Goal: Task Accomplishment & Management: Complete application form

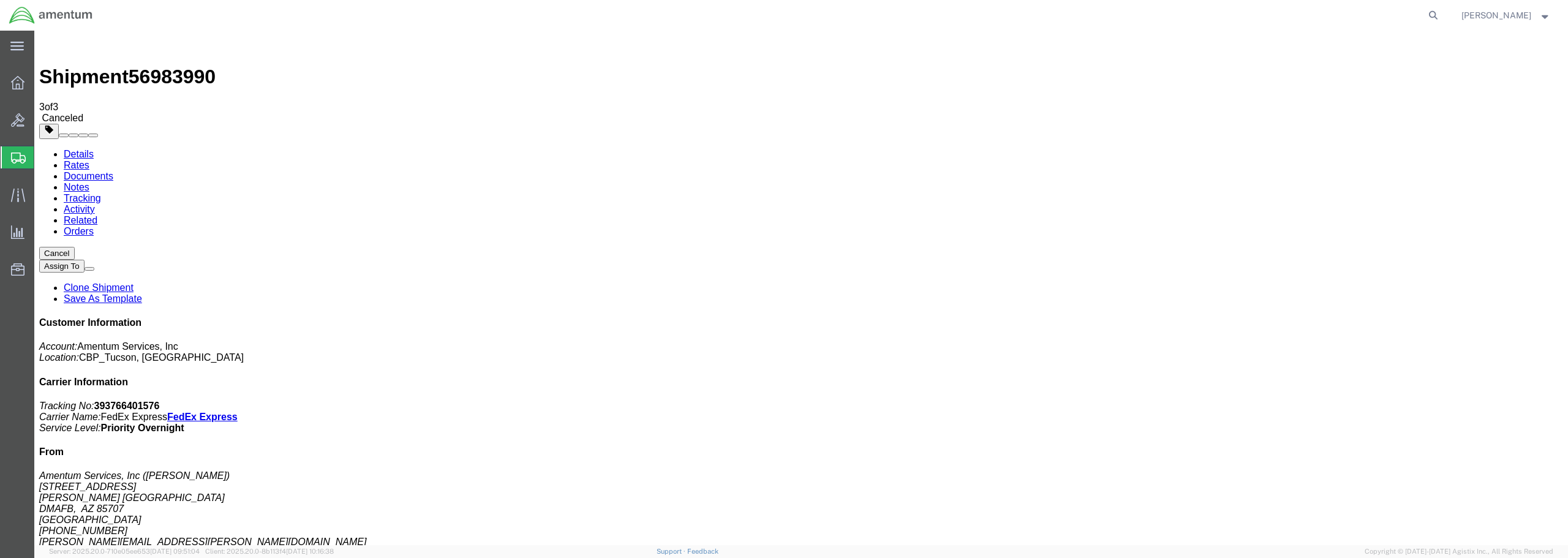
click at [0, 0] on span "Create from Template" at bounding box center [0, 0] width 0 height 0
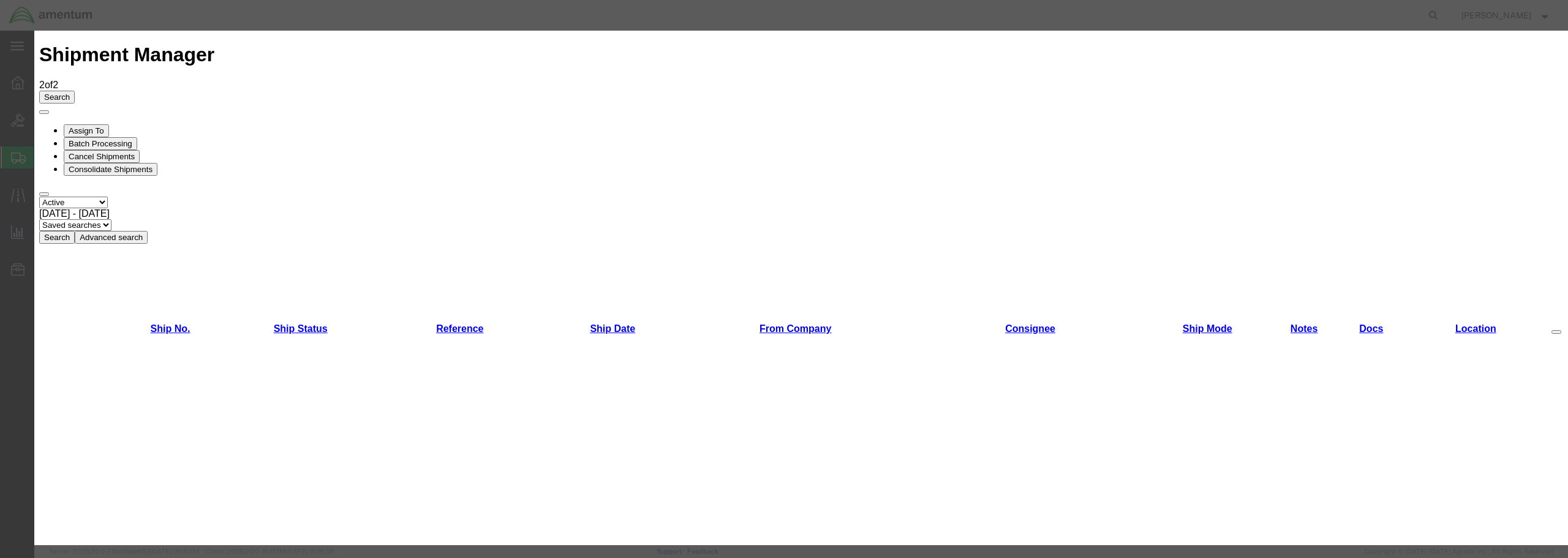
scroll to position [713, 0]
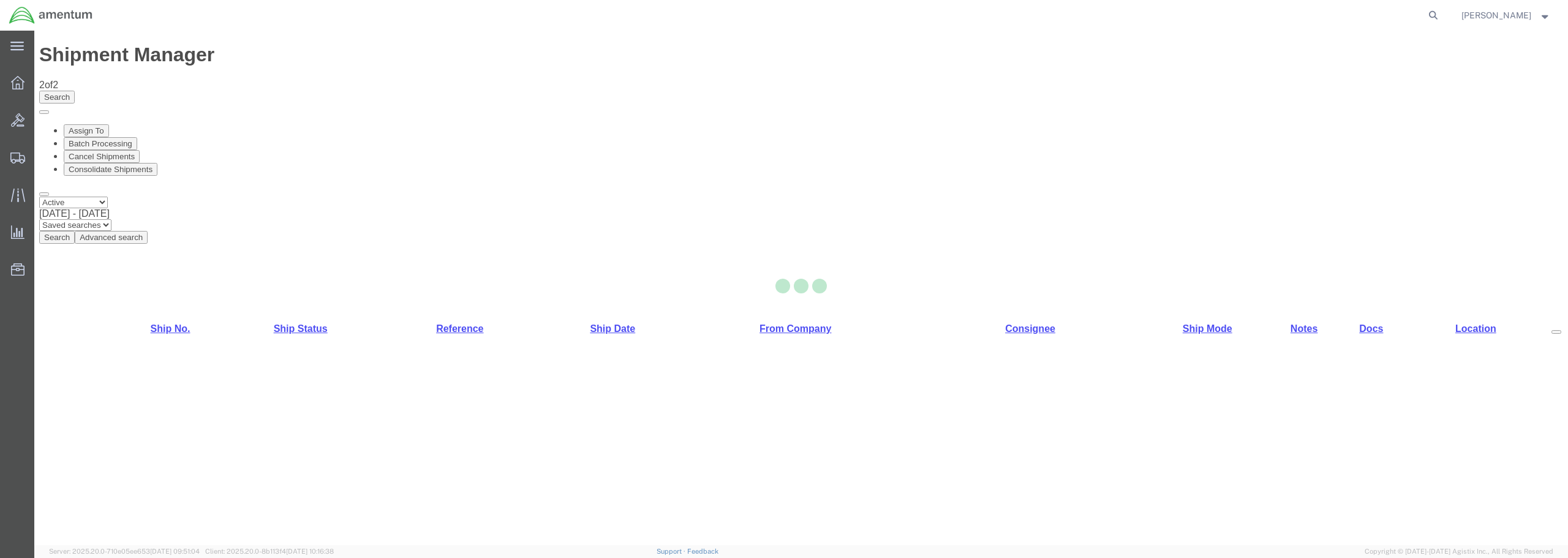
select select "49949"
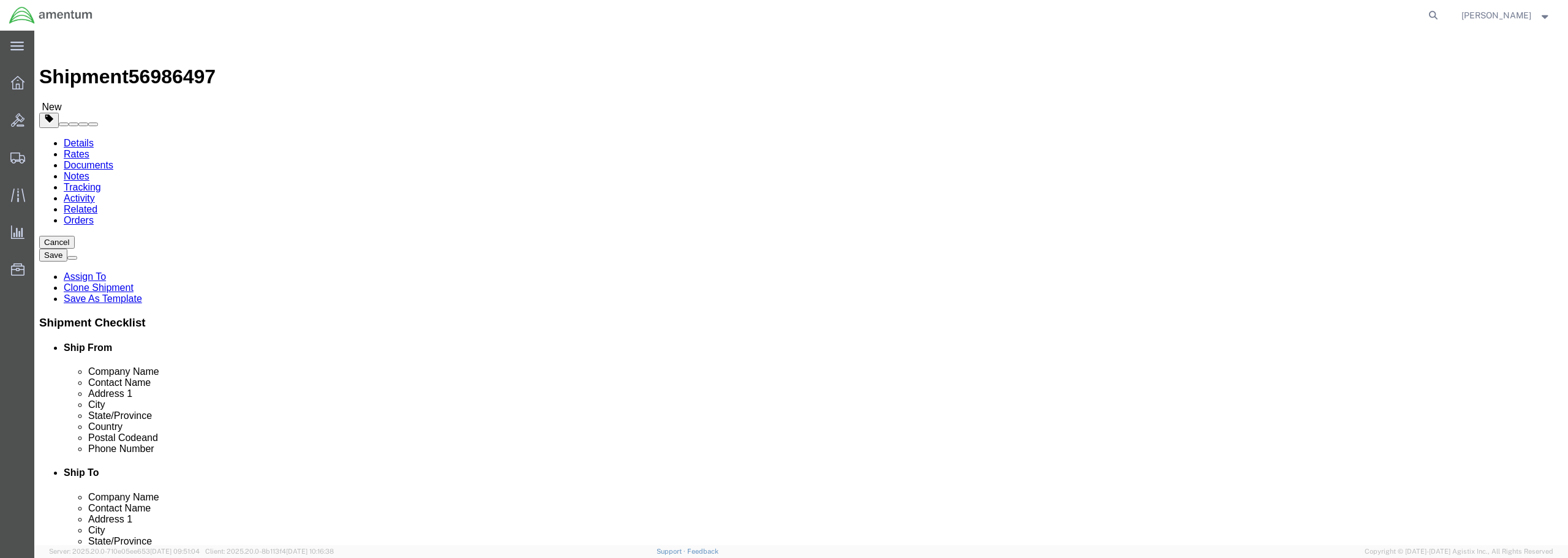
type input "emi"
select select "49931"
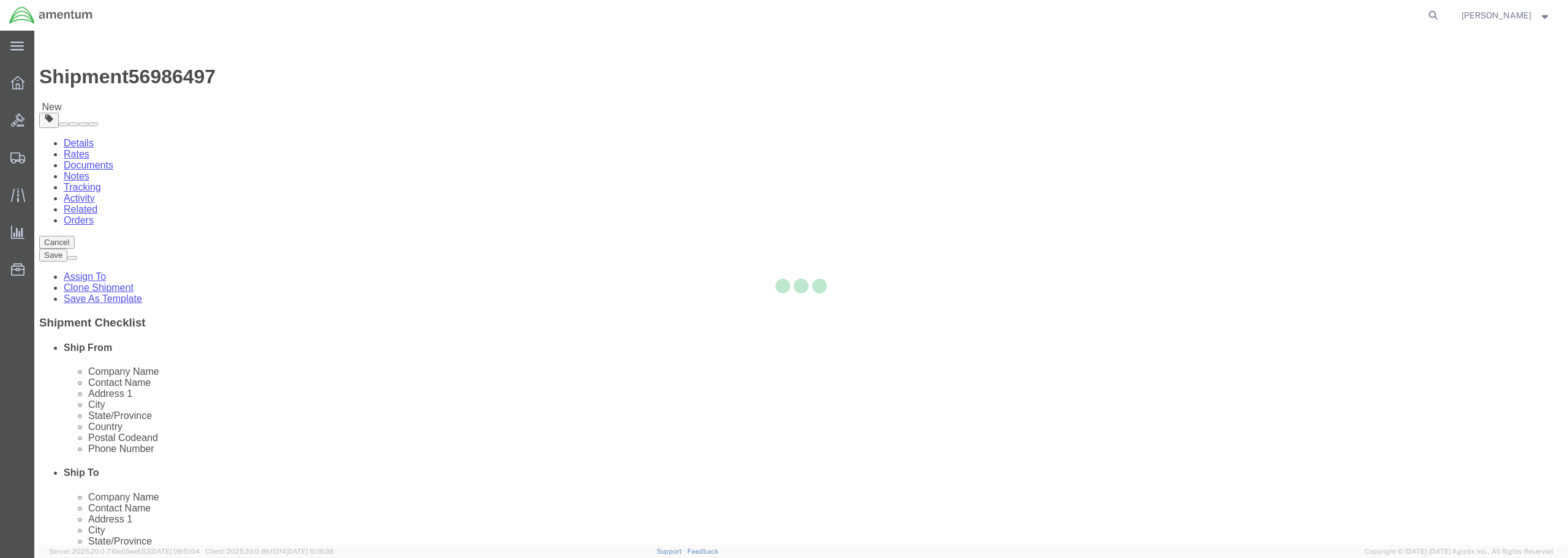
type input "Amentum Services, Inc"
type input "[PERSON_NAME]"
type input "29390 Customs Rd"
type input "Bldg 240, [GEOGRAPHIC_DATA]"
type input "HOMESTEAD"
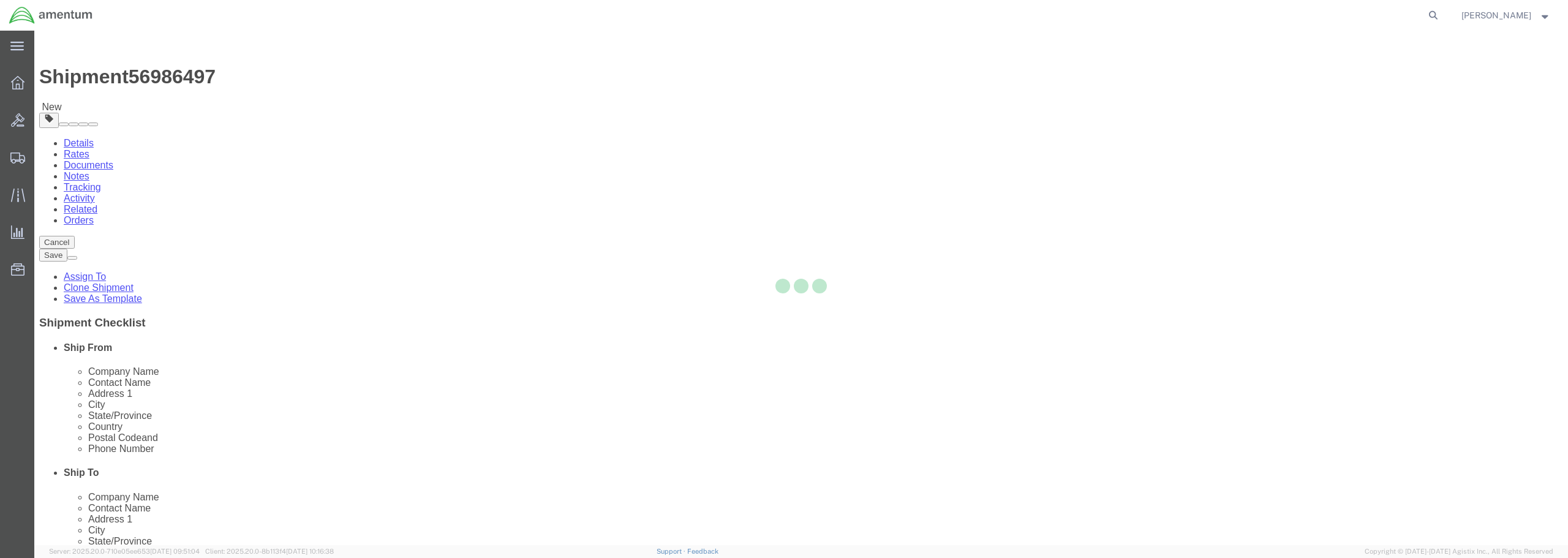
type input "33039"
type input "[PHONE_NUMBER]"
type input "324"
type input "[PERSON_NAME][EMAIL_ADDRESS][PERSON_NAME][DOMAIN_NAME]"
checkbox input "true"
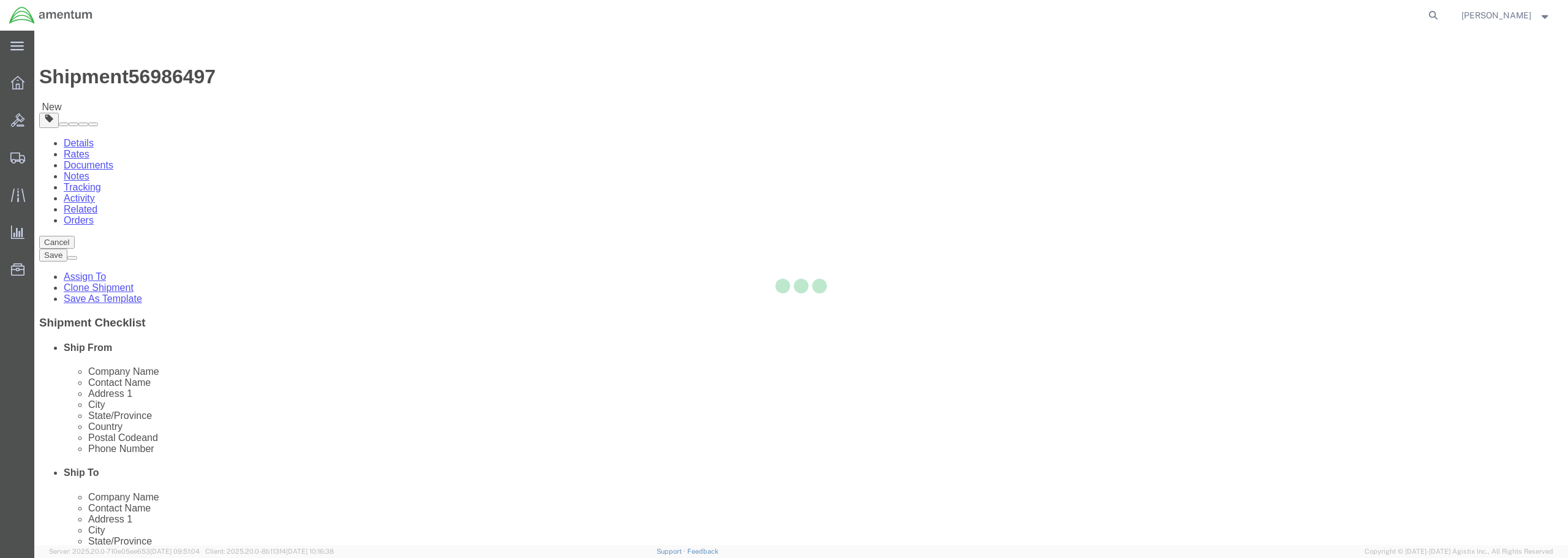
select select "FL"
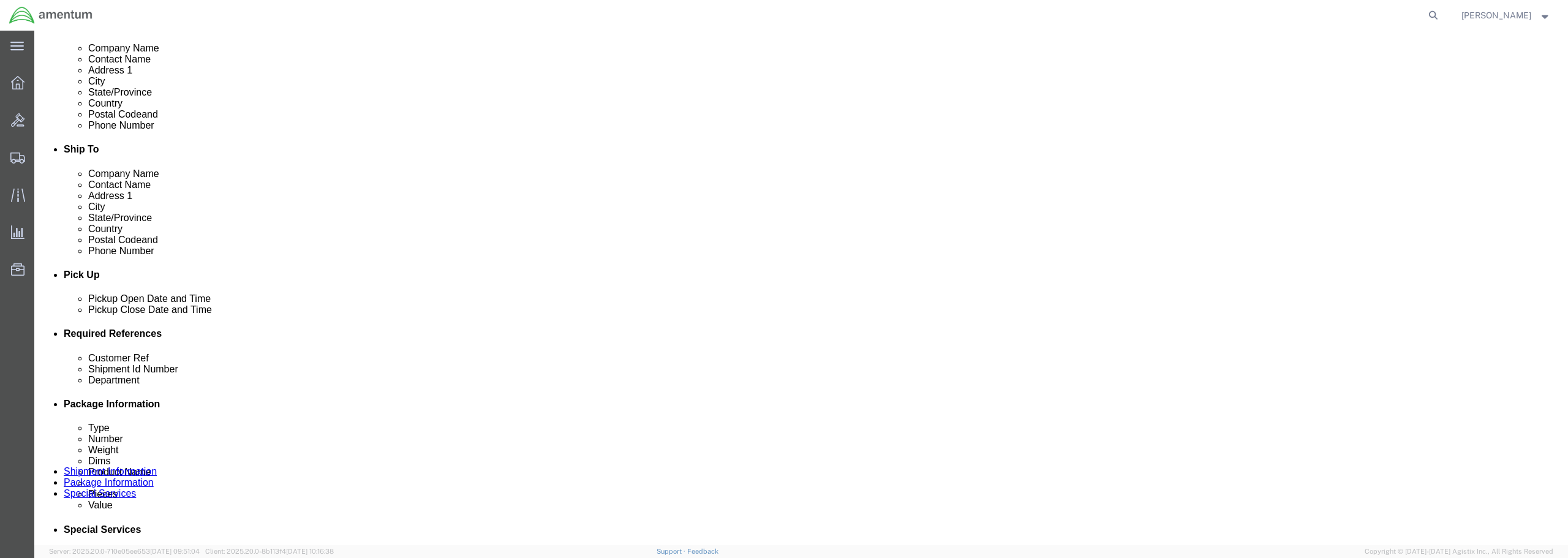
scroll to position [367, 0]
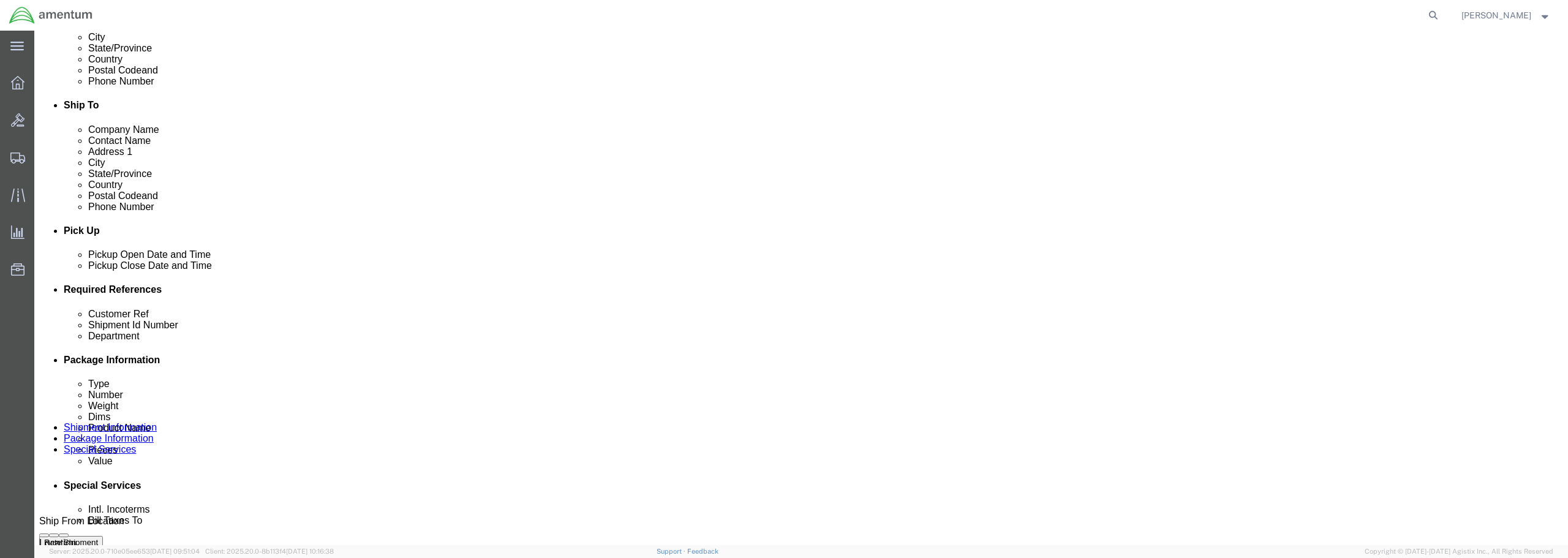
click div "[DATE] 3:15 PM"
type input "4:15 PM"
click button "Apply"
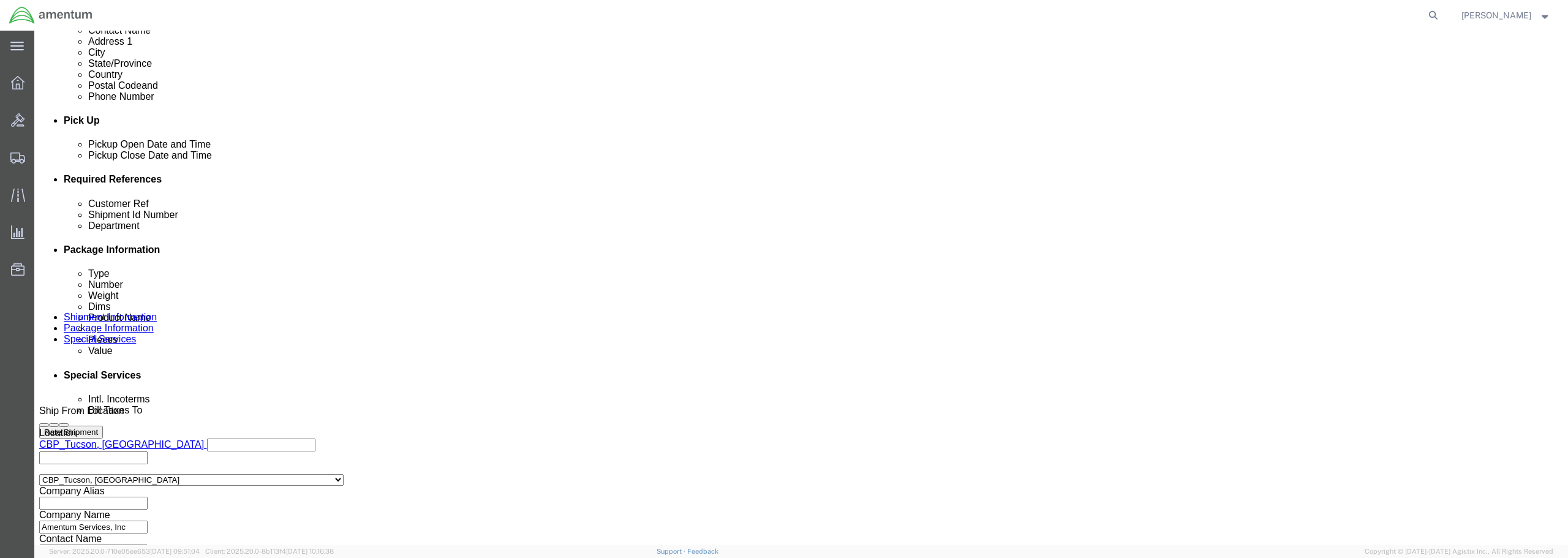
scroll to position [490, 0]
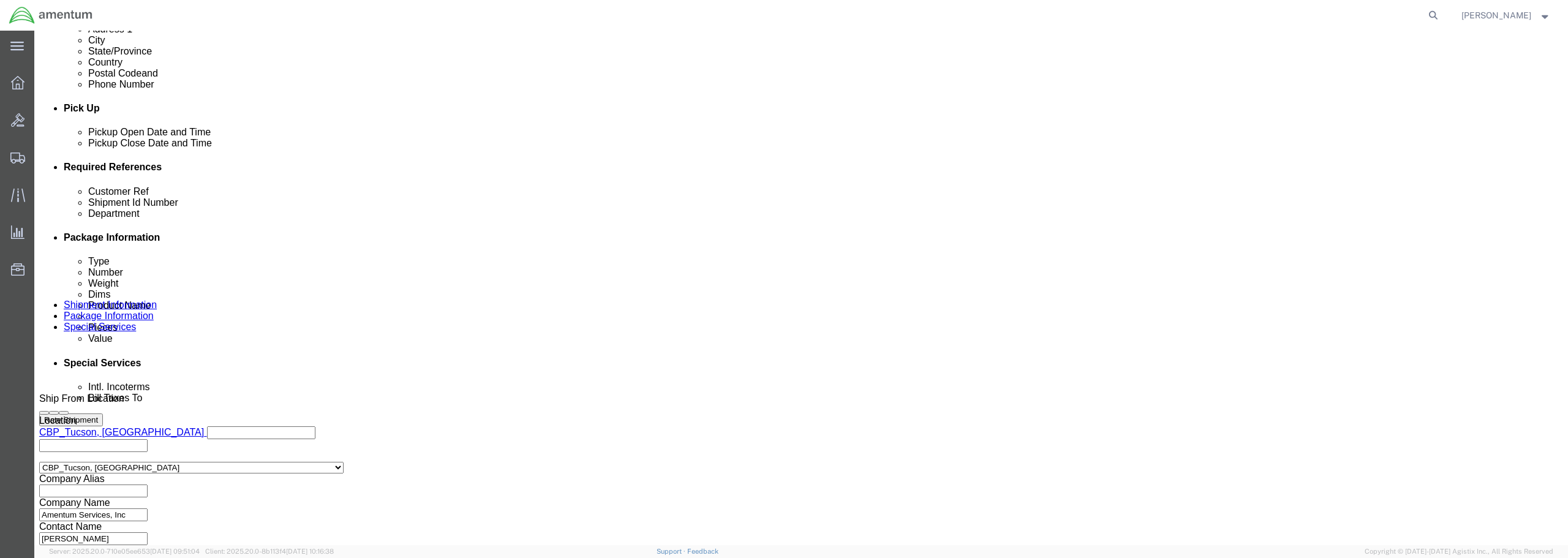
click input "text"
type input "m"
drag, startPoint x: 752, startPoint y: 264, endPoint x: 618, endPoint y: 265, distance: 134.0
click div "Customer Ref M/R BLADE, BATCH 525-006588"
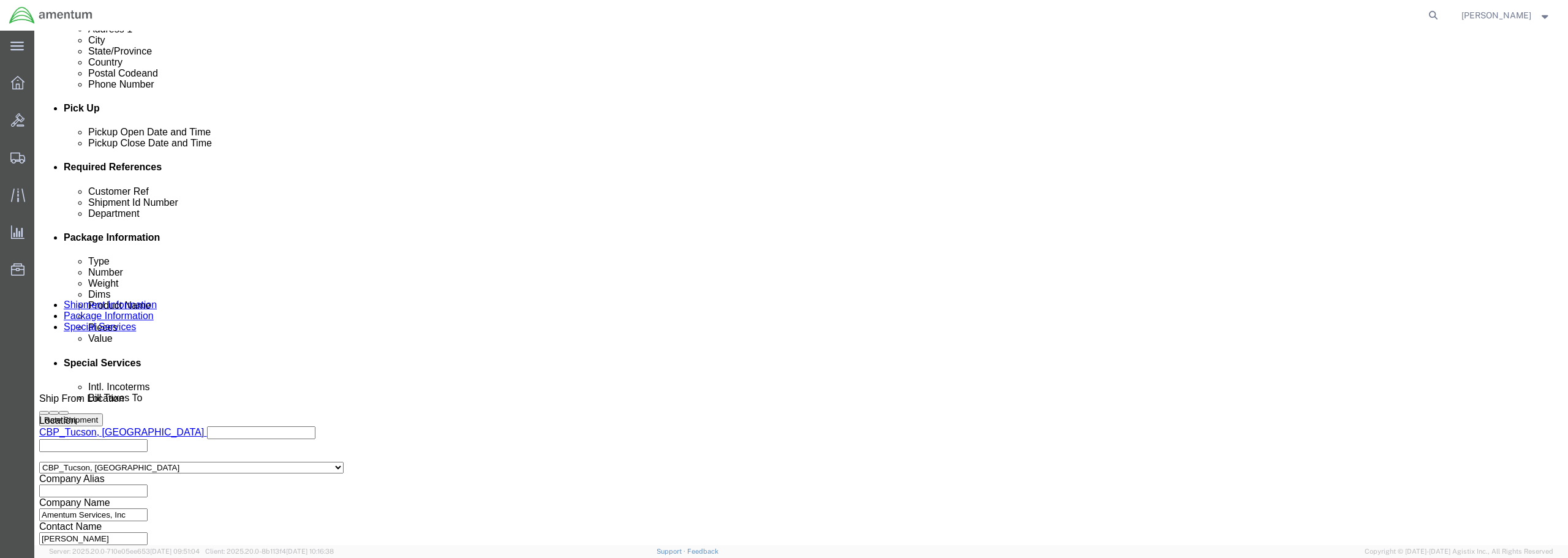
type input "M/R BLADE, BATCH 525-006588"
click div "Shipment Information Package Information Special Services"
click input "text"
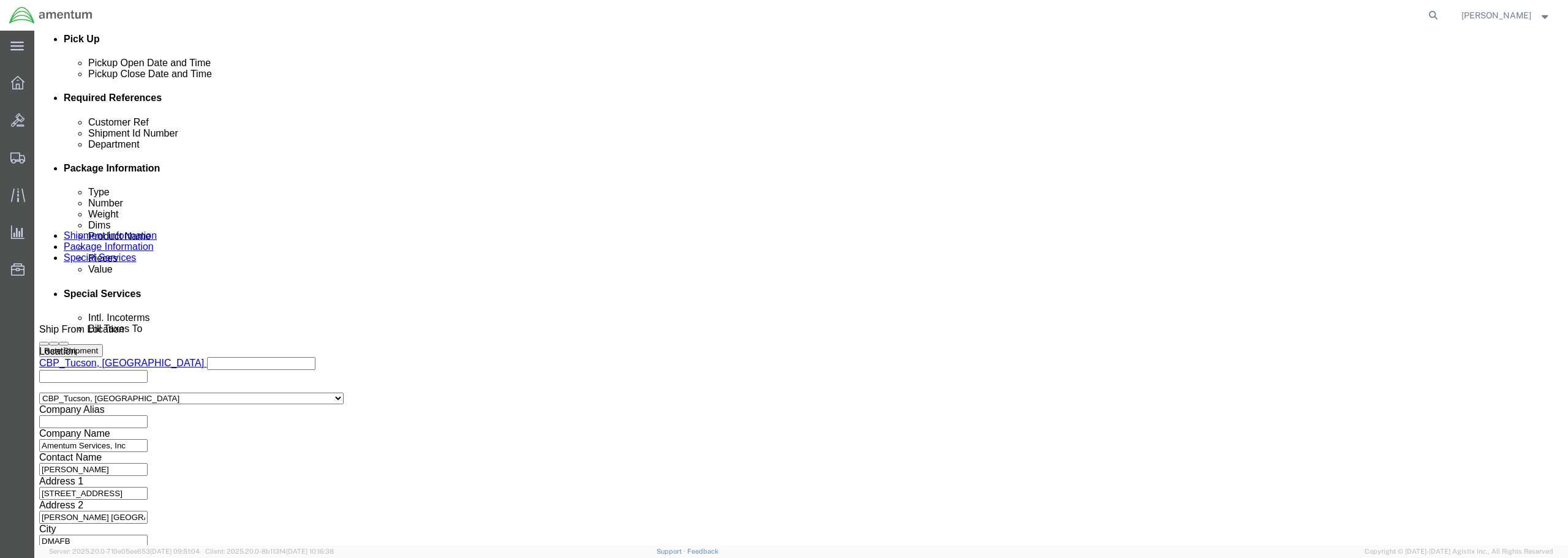
scroll to position [560, 0]
type input "SN: A007-07395"
click button "Continue"
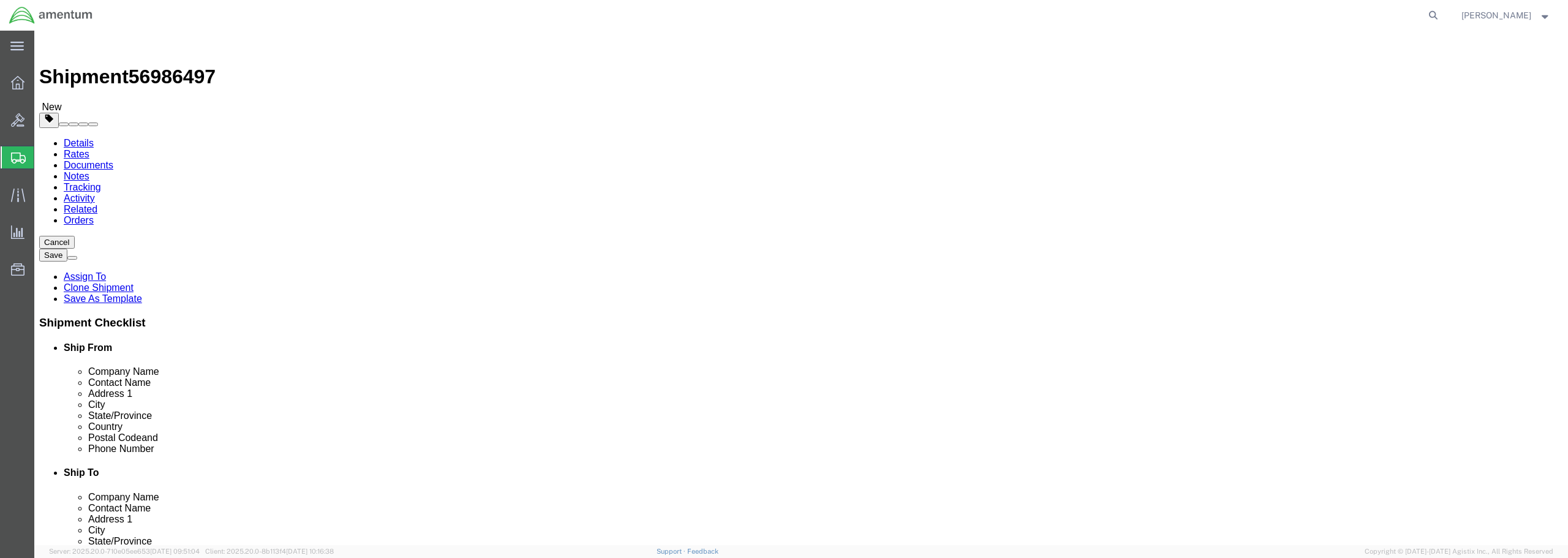
click select "Select BCK Boxes Bale(s) Basket(s) Bolt(s) Bottle(s) Buckets Bulk Bundle(s) Can…"
select select "BULK"
click select "Select BCK Boxes Bale(s) Basket(s) Bolt(s) Bottle(s) Buckets Bulk Bundle(s) Can…"
drag, startPoint x: 249, startPoint y: 260, endPoint x: 227, endPoint y: 260, distance: 22.0
click div "Length x Width x Height Select cm ft in"
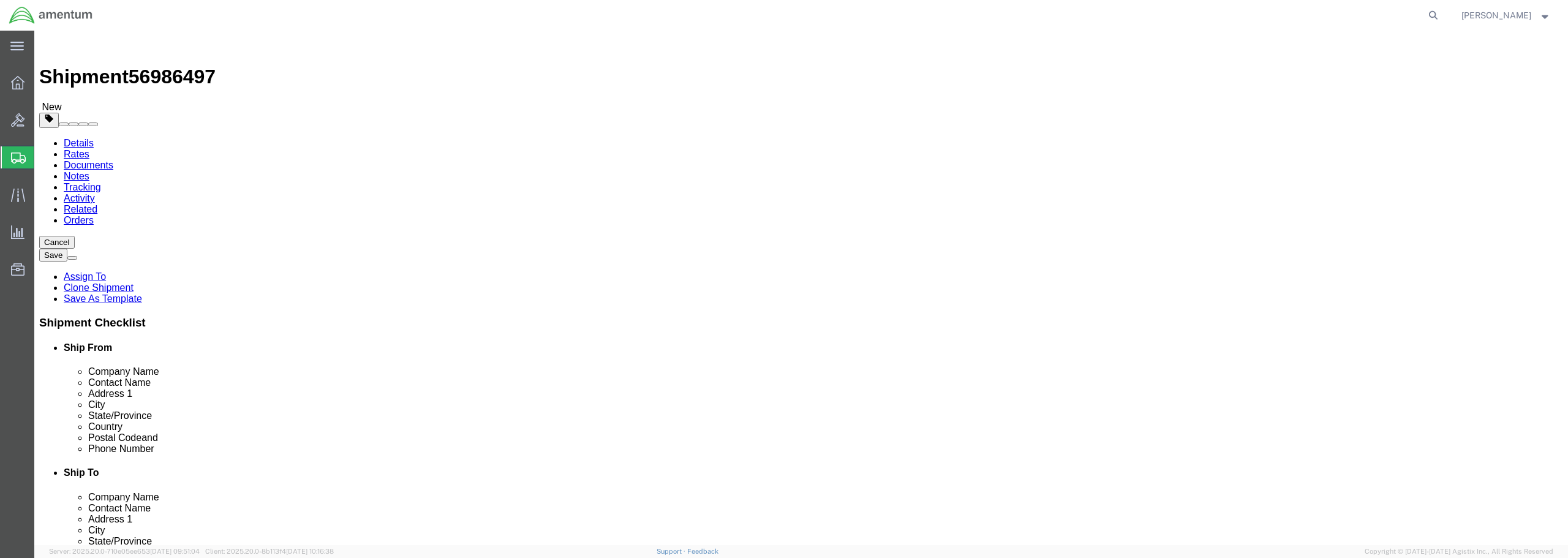
type input "304"
type input "38"
type input "18"
drag, startPoint x: 256, startPoint y: 283, endPoint x: 212, endPoint y: 279, distance: 44.2
click div "Weight 0.00 Select kgs lbs Ship. t°"
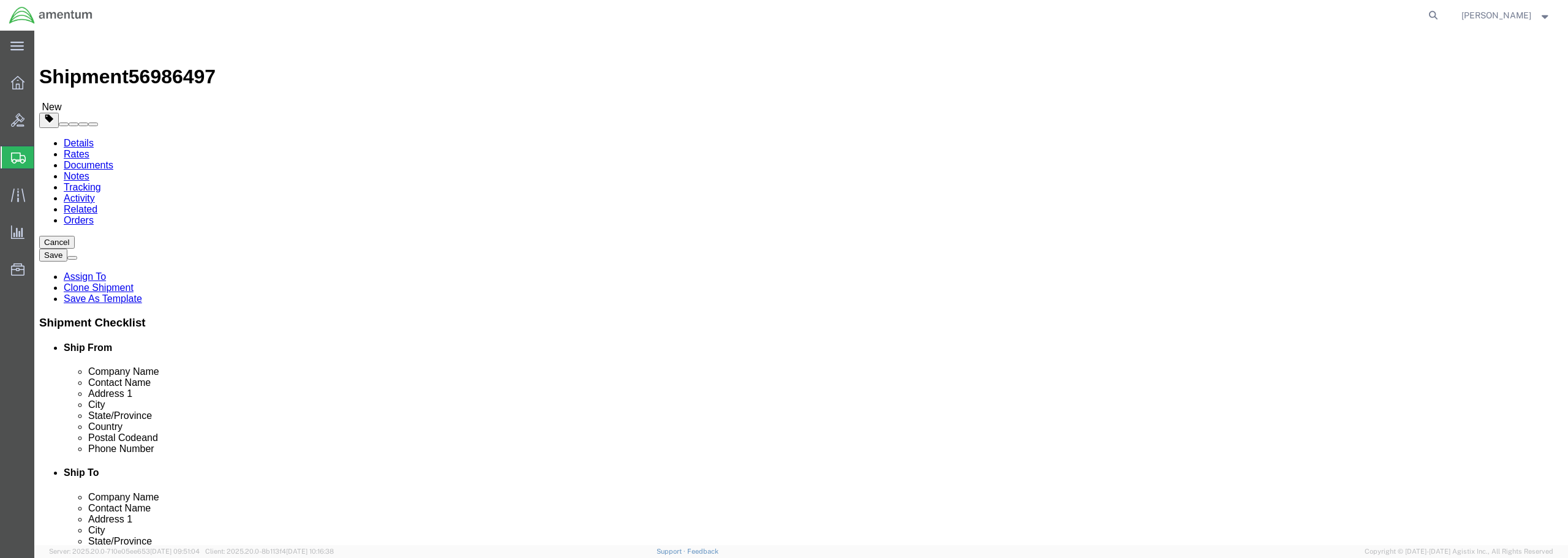
type input "800"
click link "Add Content"
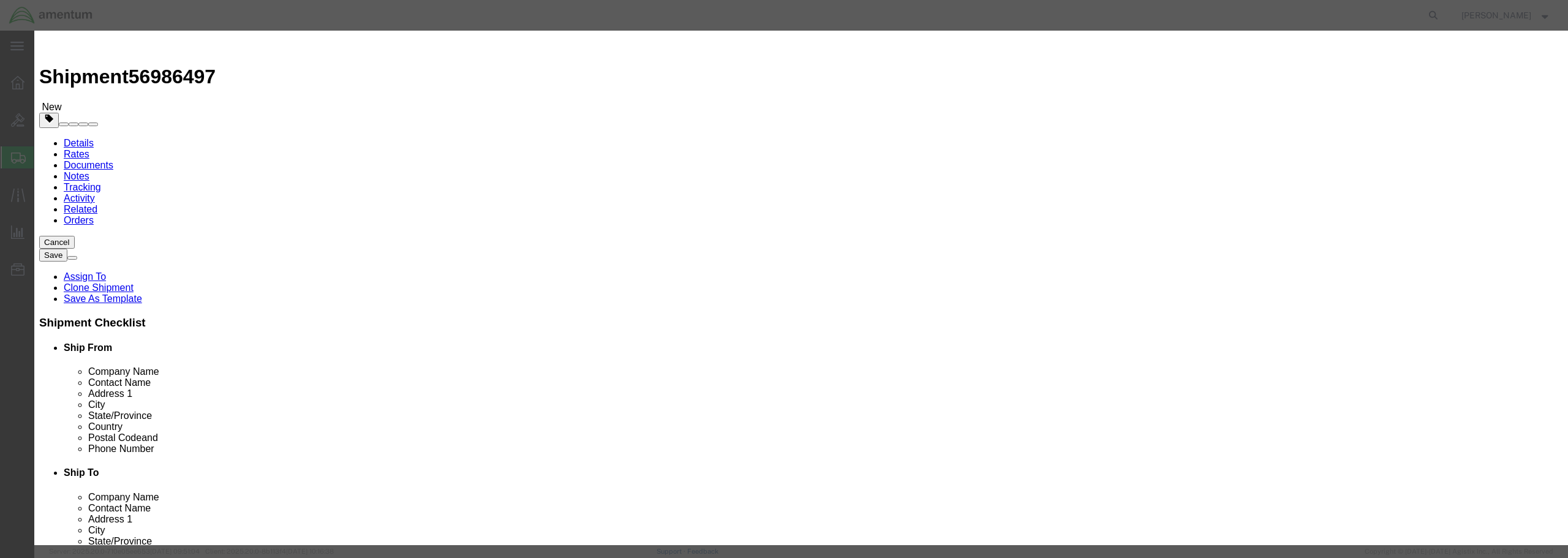
paste input "M/R BLADE, BATCH 525-006588"
type input "M/R BLADE, BATCH 525-006588"
drag, startPoint x: 567, startPoint y: 115, endPoint x: 552, endPoint y: 115, distance: 15.0
click div "0"
type input "1"
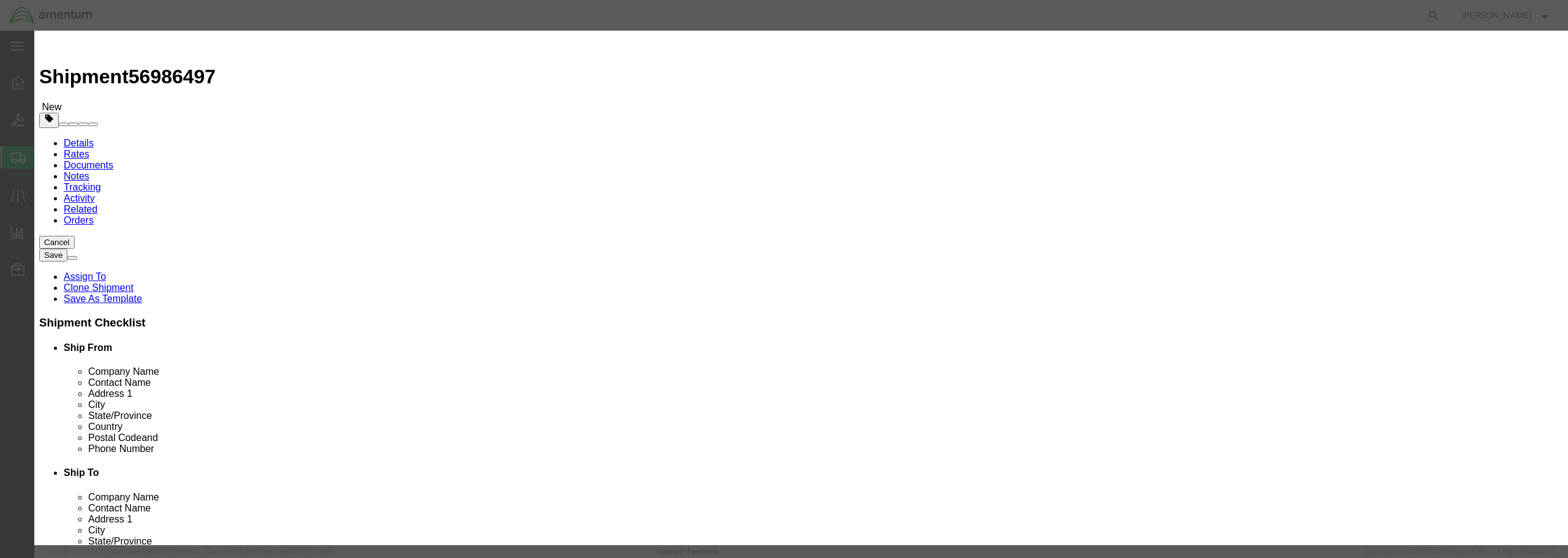
click input "text"
type input "130,000.00"
click select "Select 50 55 60 65 70 85 92.5 100 125 175 250 300 400"
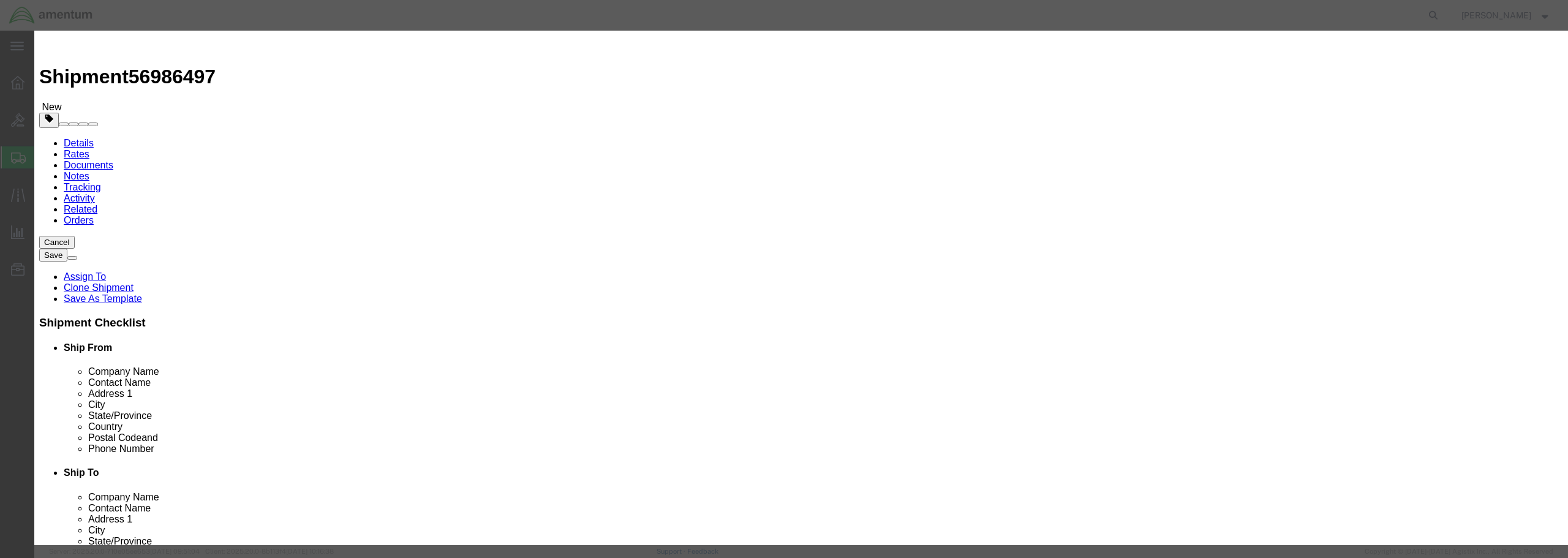
click select "Select 50 55 60 65 70 85 92.5 100 125 175 250 300 400"
select select "175"
click select "Select 50 55 60 65 70 85 92.5 100 125 175 250 300 400"
click input "text"
type input "A007-07395"
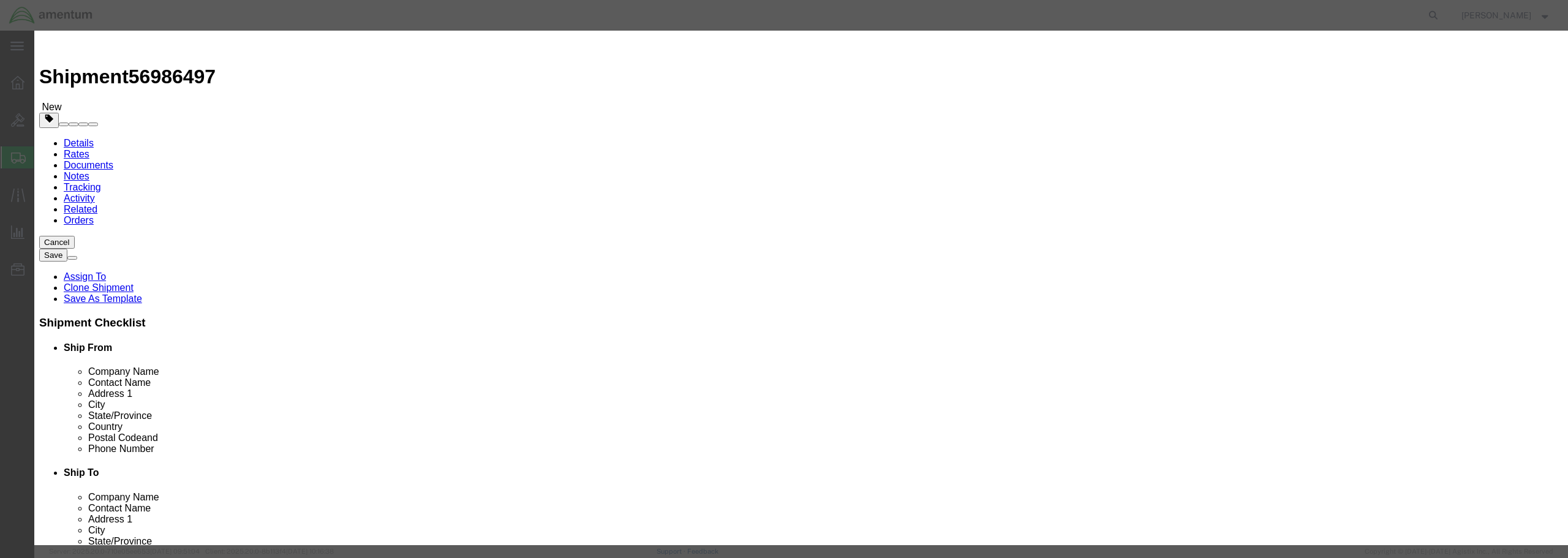
click button "Save & Close"
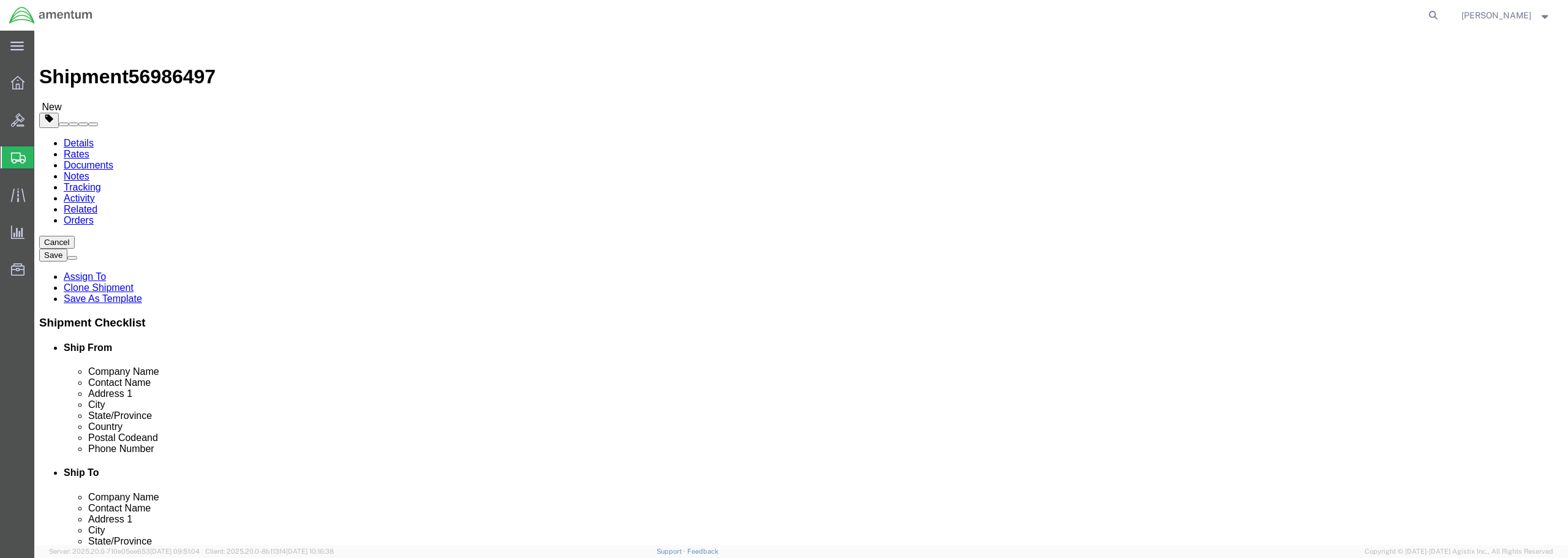
click button "Rate Shipment"
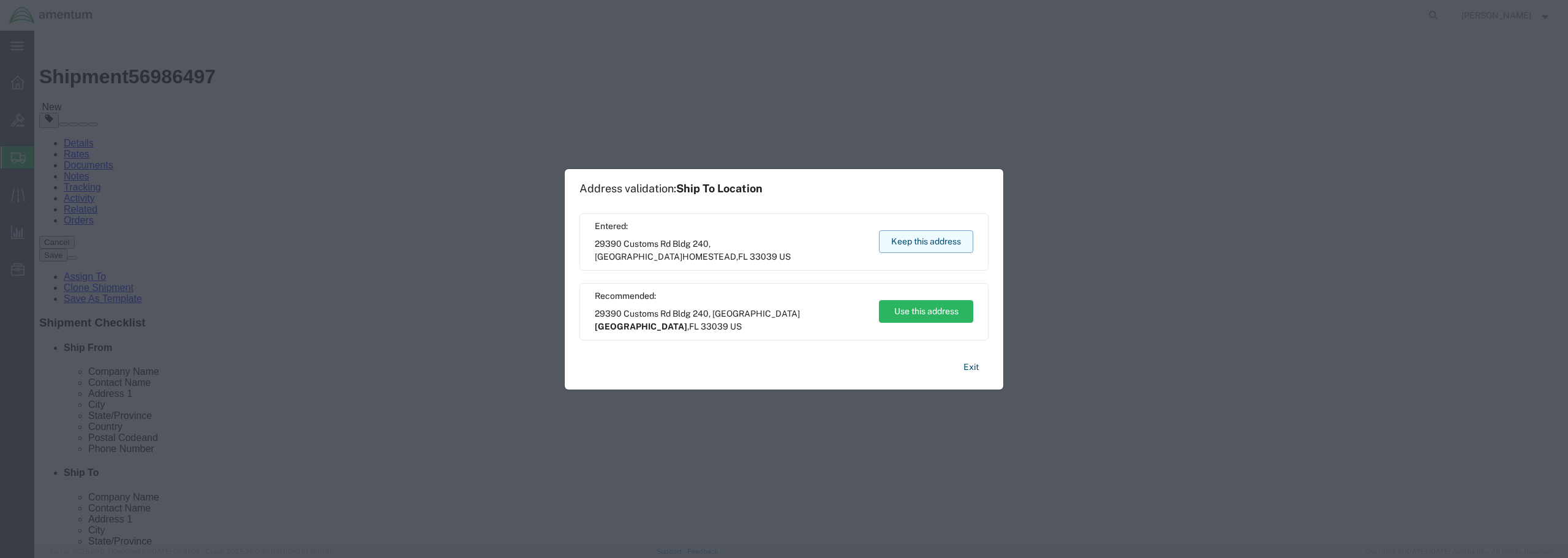
click at [914, 244] on button "Keep this address" at bounding box center [926, 242] width 94 height 23
